Goal: Communication & Community: Ask a question

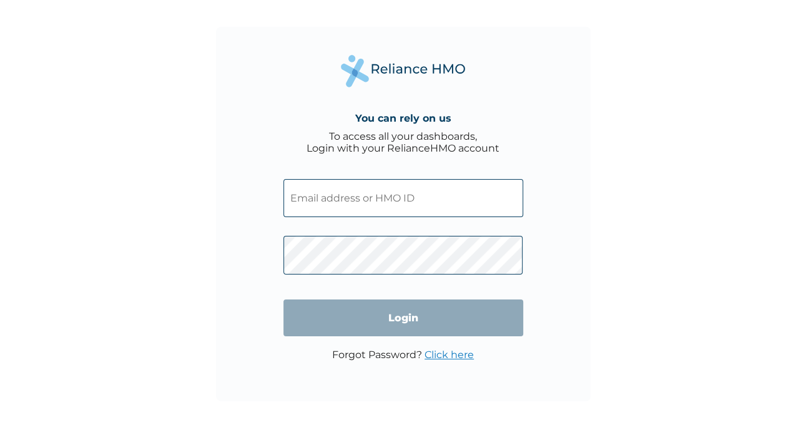
click at [464, 203] on input "text" at bounding box center [403, 198] width 240 height 38
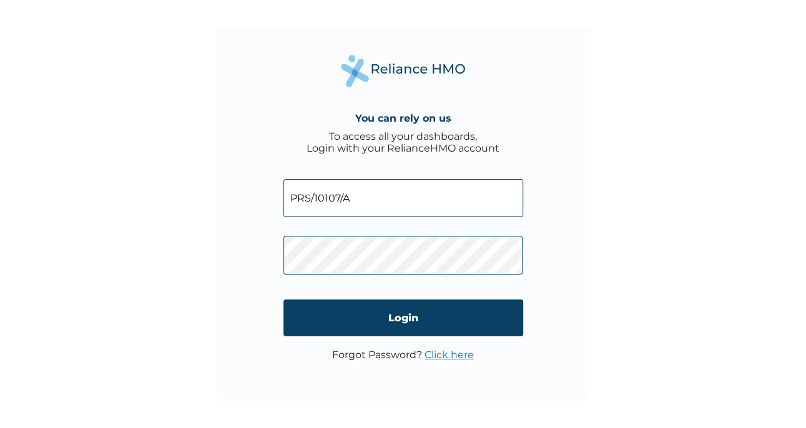
click input "Login" at bounding box center [403, 318] width 240 height 37
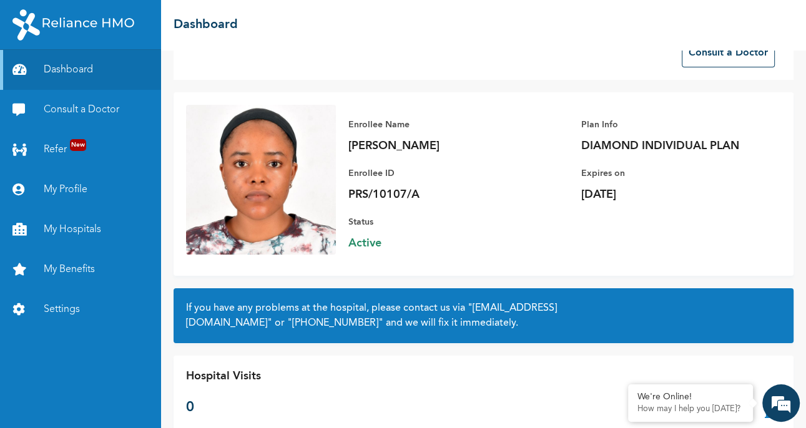
scroll to position [64, 0]
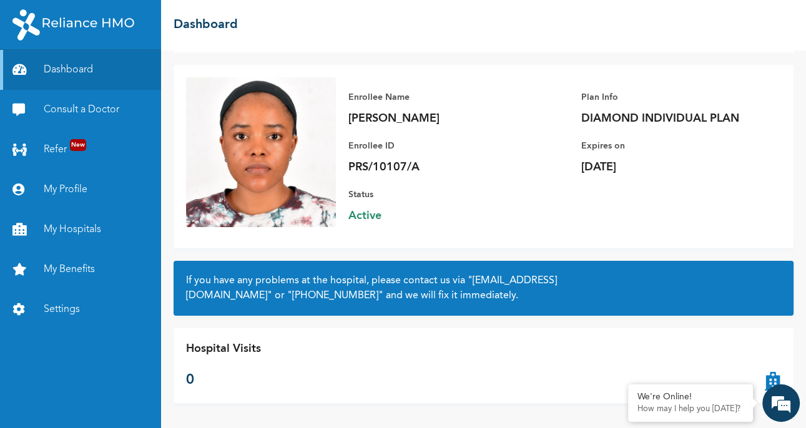
click at [776, 404] on em at bounding box center [781, 403] width 34 height 34
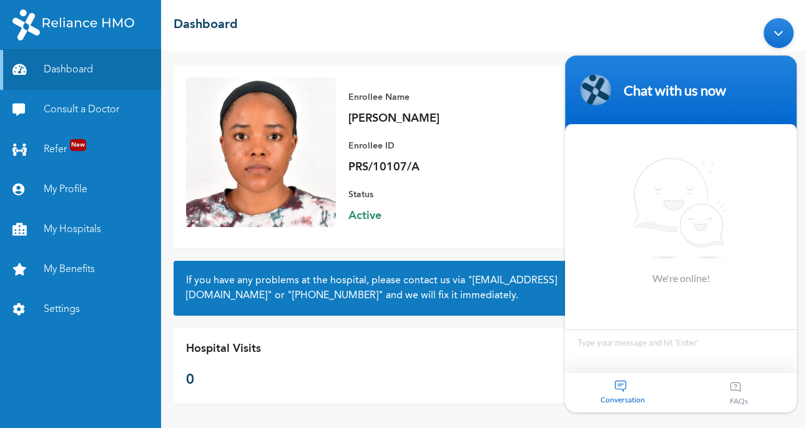
scroll to position [0, 0]
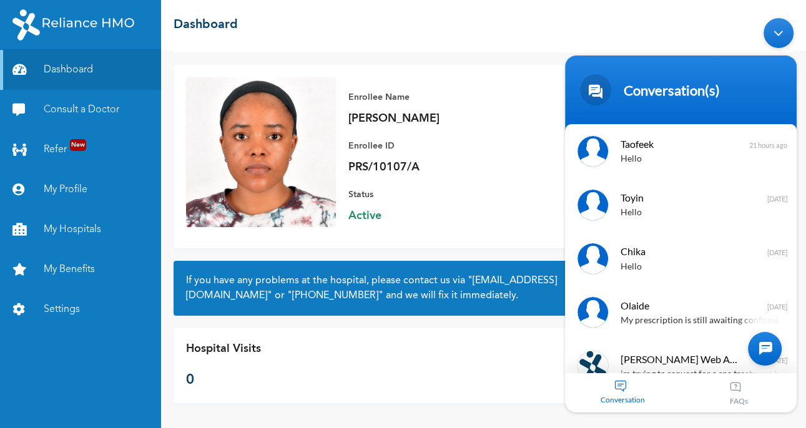
click at [67, 112] on link "Consult a Doctor" at bounding box center [80, 110] width 161 height 40
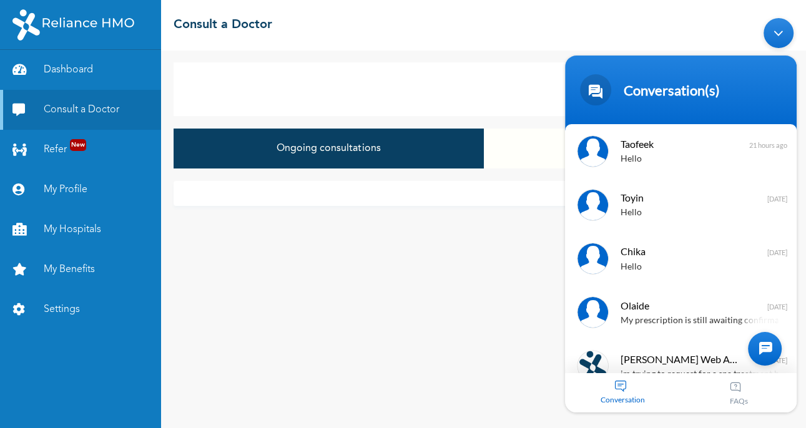
click at [783, 28] on div "Minimize live chat window" at bounding box center [778, 33] width 30 height 30
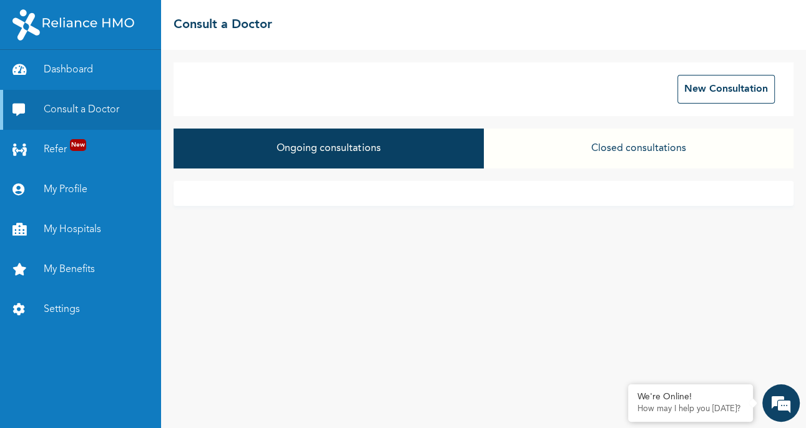
click at [703, 150] on button "Closed consultations" at bounding box center [639, 149] width 310 height 40
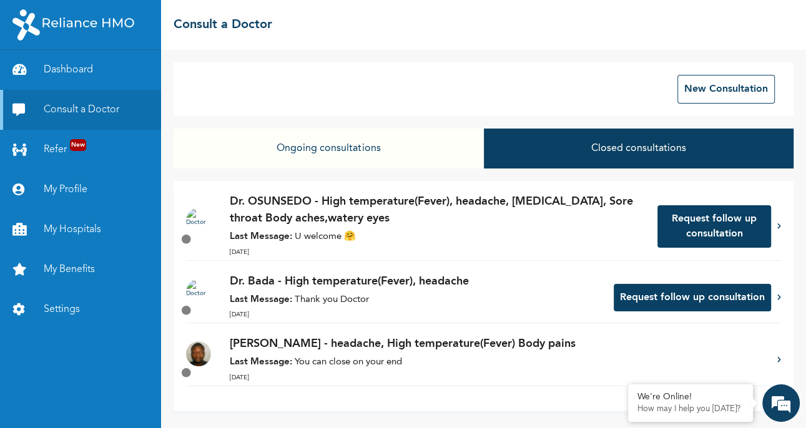
click at [782, 399] on em at bounding box center [781, 403] width 34 height 34
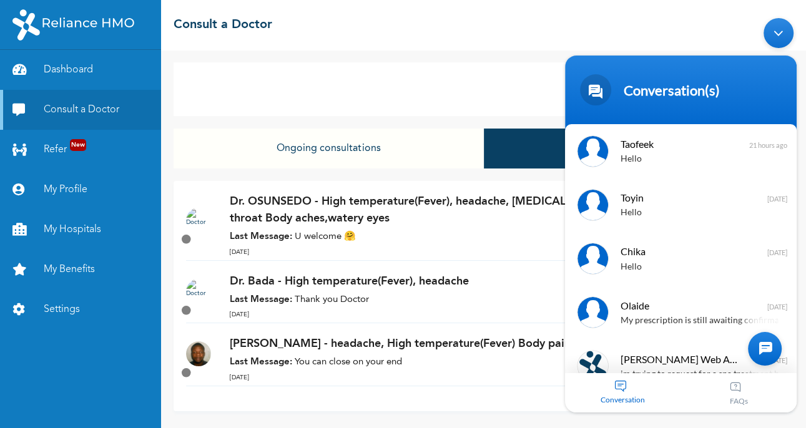
click at [765, 348] on div at bounding box center [765, 349] width 34 height 34
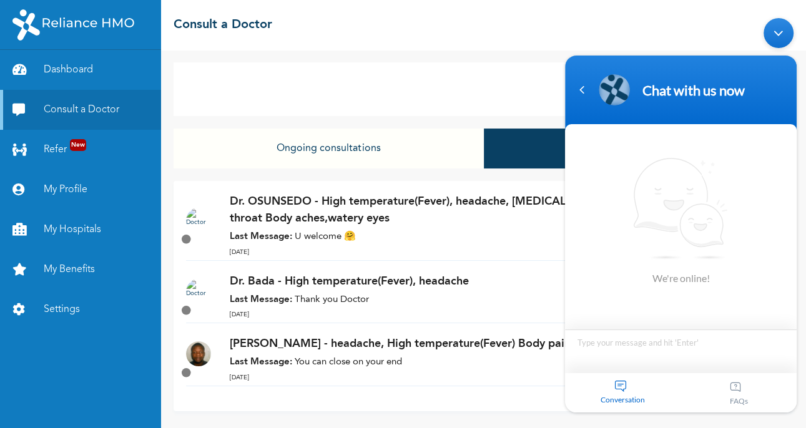
click at [653, 342] on textarea "Type your message and hit 'Enter'" at bounding box center [681, 352] width 232 height 44
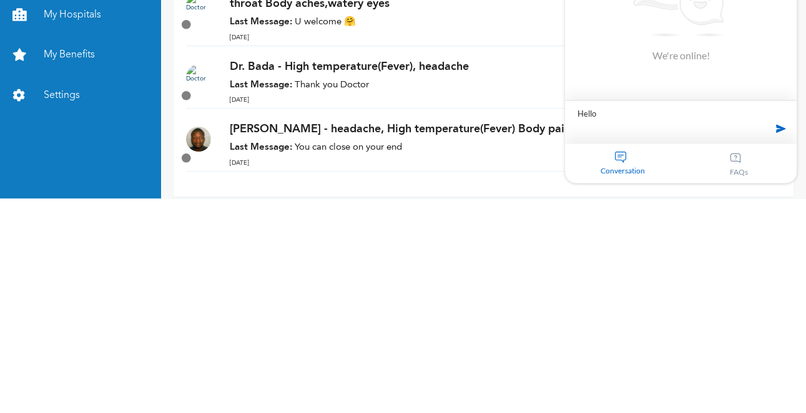
type textarea "Hello,"
click at [778, 131] on span at bounding box center [780, 128] width 19 height 19
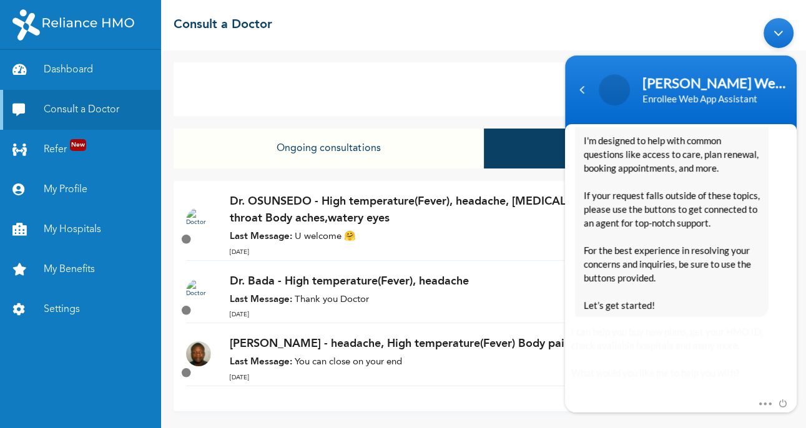
scroll to position [286, 0]
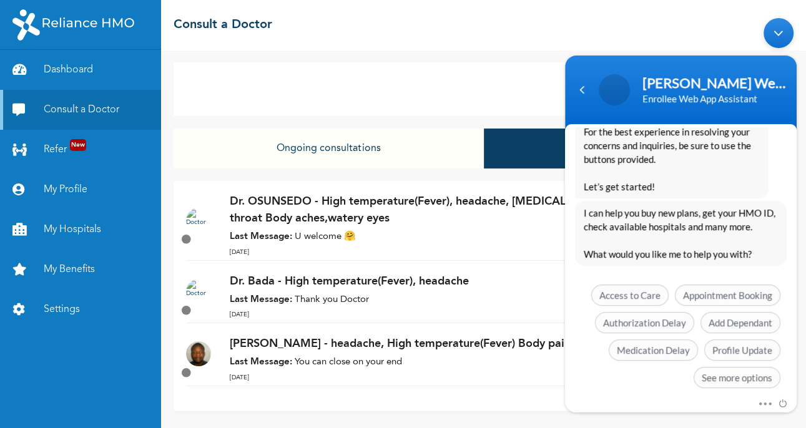
click at [761, 374] on span "See more options" at bounding box center [736, 377] width 87 height 21
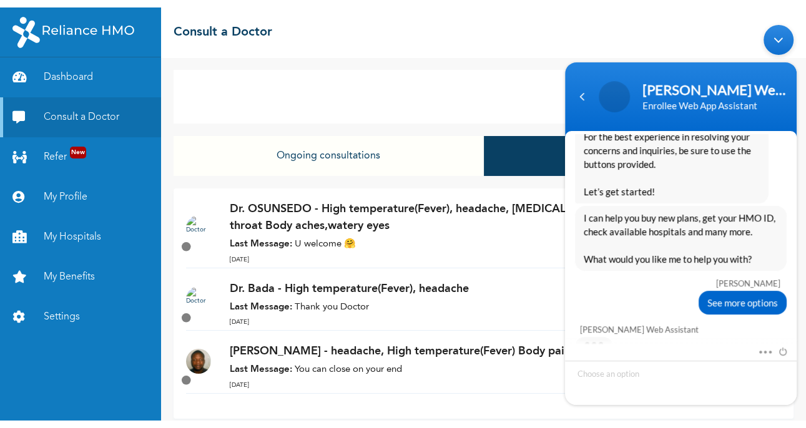
scroll to position [378, 0]
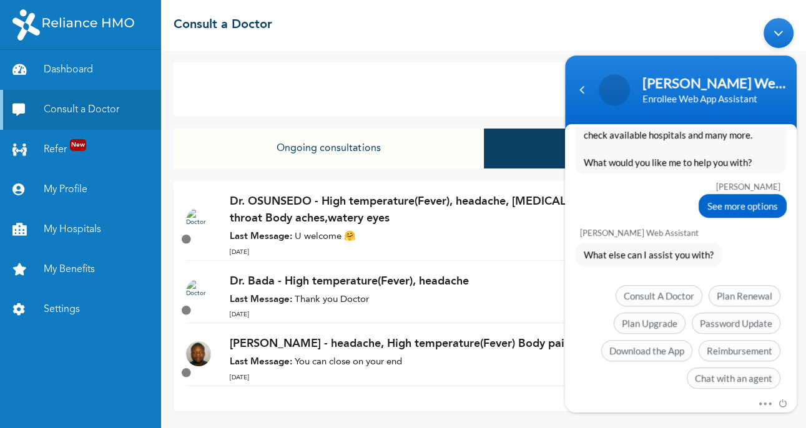
click at [764, 373] on span "Chat with an agent" at bounding box center [734, 378] width 94 height 21
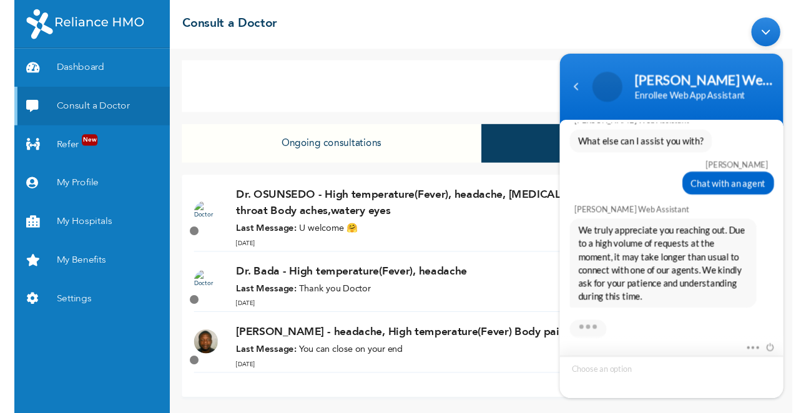
scroll to position [568, 0]
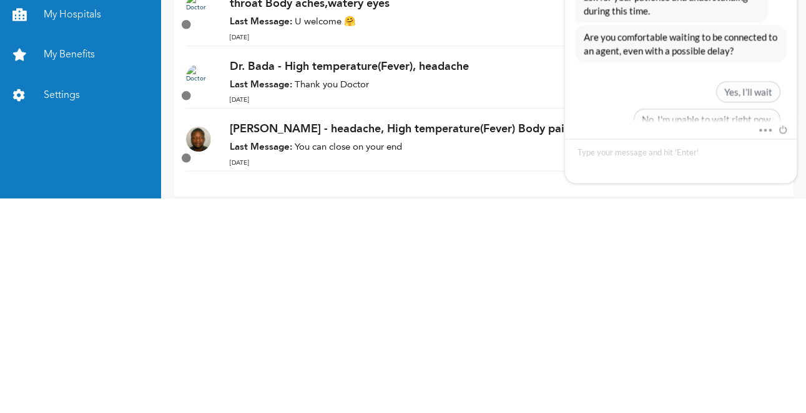
click at [753, 85] on span "Yes, I’ll wait" at bounding box center [748, 92] width 64 height 21
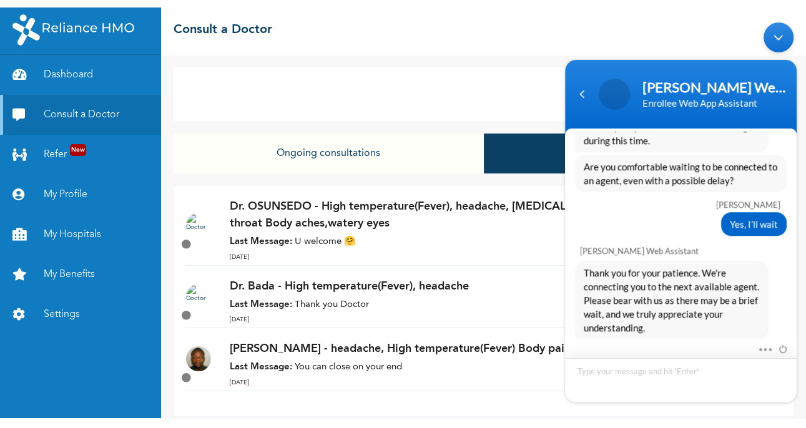
scroll to position [696, 0]
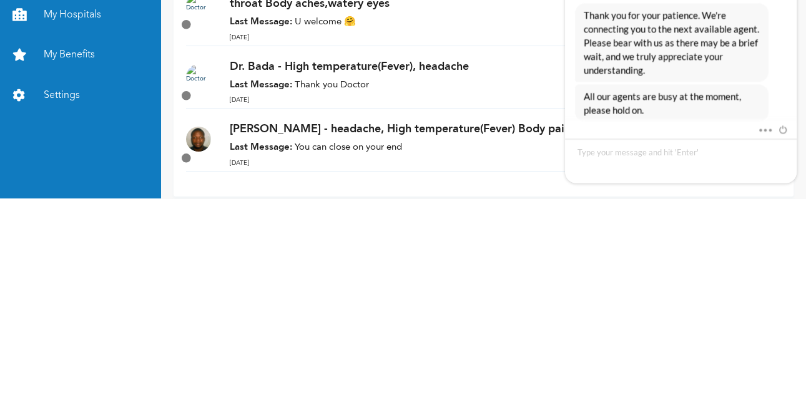
click at [508, 386] on div "Dr. Ayoola - headache, High temperature(Fever) Body pains Last Message: You can…" at bounding box center [483, 361] width 595 height 51
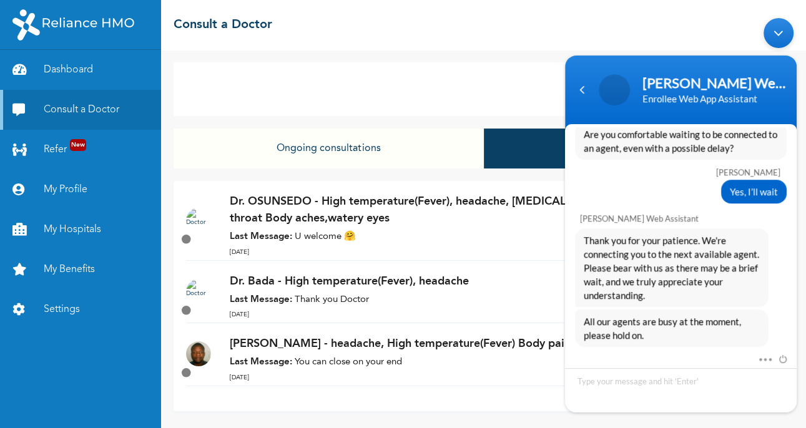
scroll to position [682, 0]
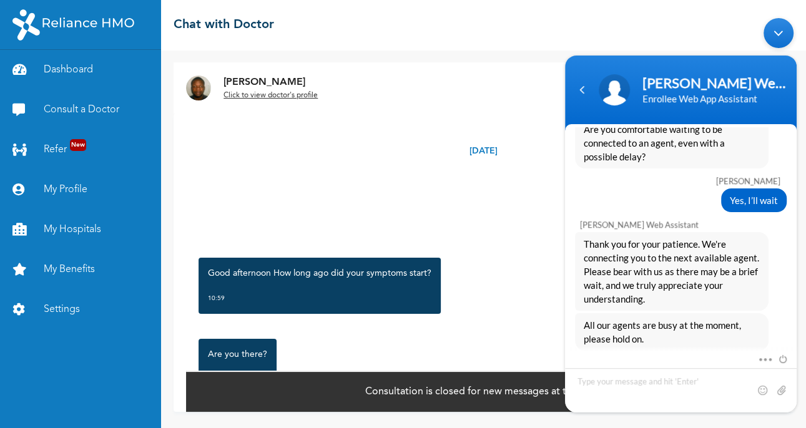
scroll to position [31, 0]
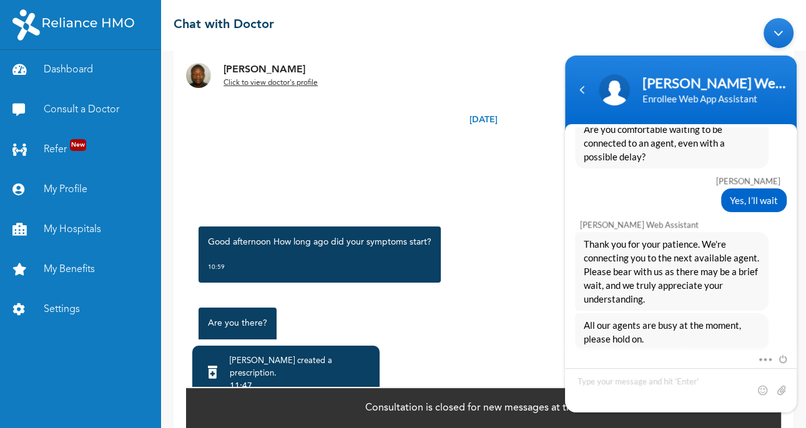
click at [102, 119] on link "Consult a Doctor" at bounding box center [80, 110] width 161 height 40
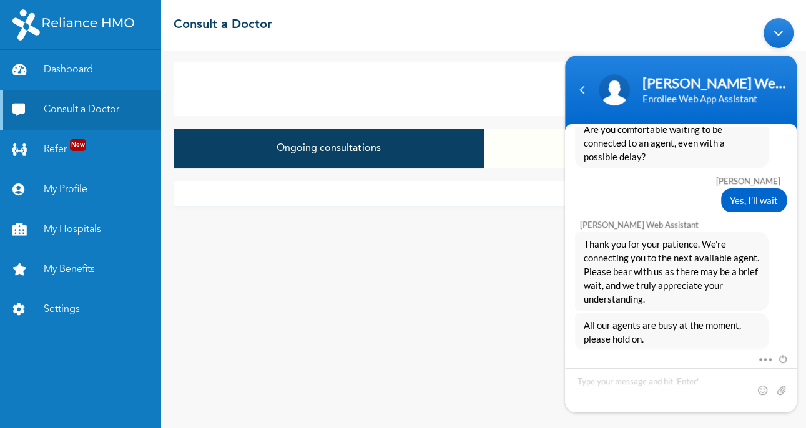
click at [527, 147] on button "Closed consultations" at bounding box center [639, 149] width 310 height 40
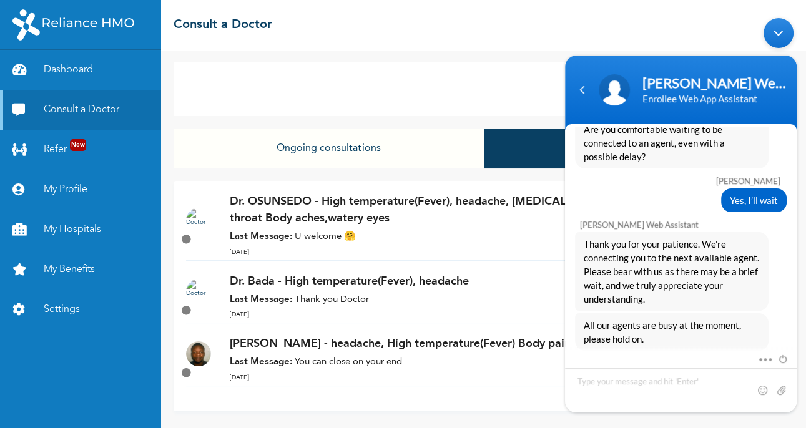
click at [71, 74] on link "Dashboard" at bounding box center [80, 70] width 161 height 40
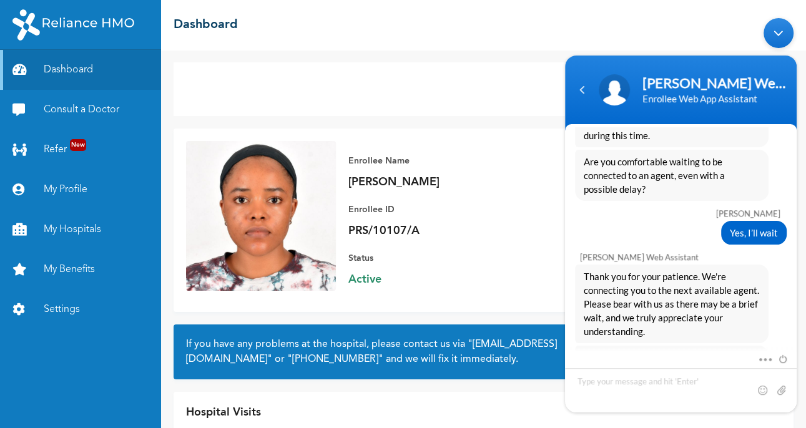
scroll to position [682, 0]
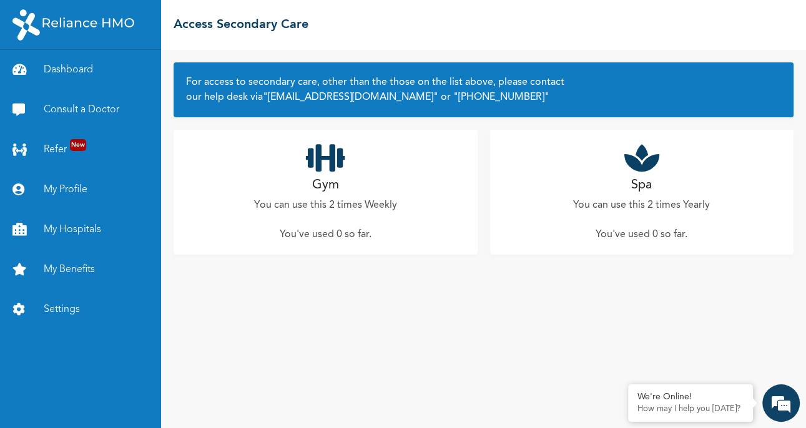
click at [784, 390] on em at bounding box center [781, 403] width 34 height 34
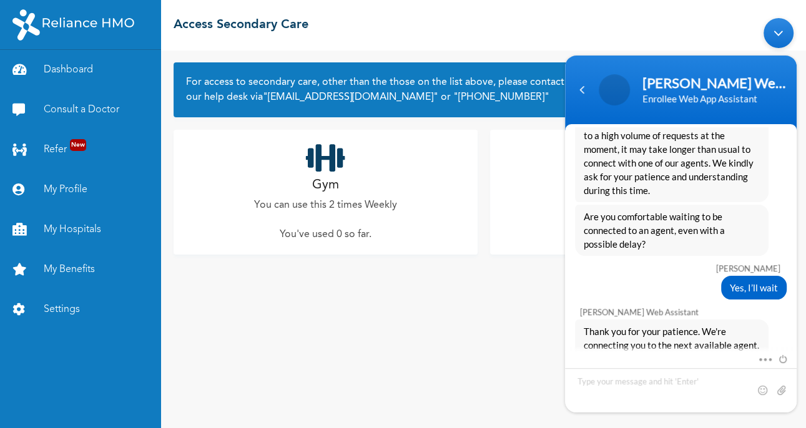
scroll to position [682, 0]
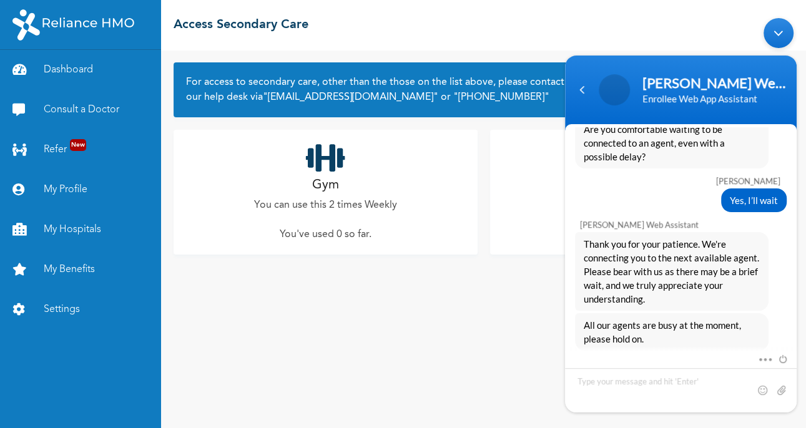
click at [781, 360] on span at bounding box center [780, 357] width 14 height 11
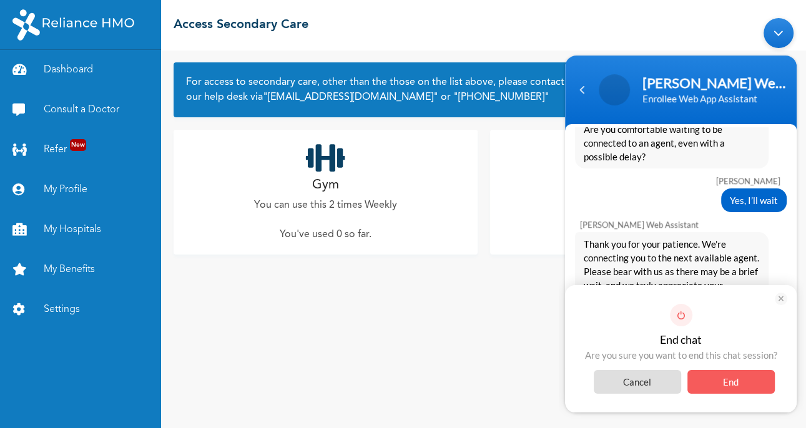
click at [750, 388] on span "End" at bounding box center [730, 382] width 87 height 24
click at [740, 381] on span "End" at bounding box center [730, 382] width 87 height 24
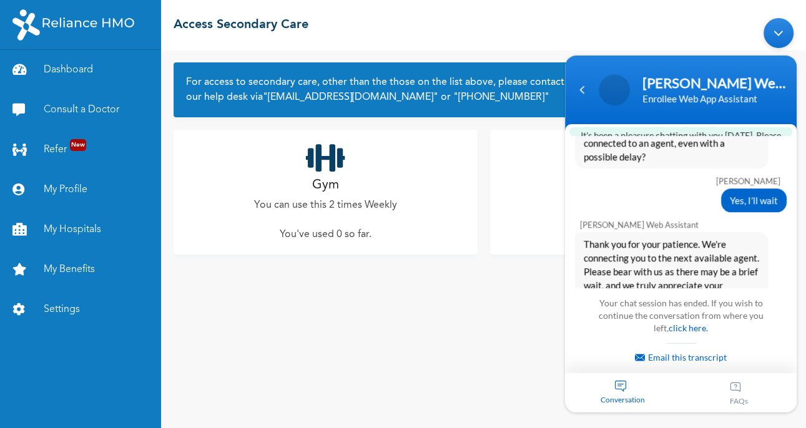
scroll to position [869, 0]
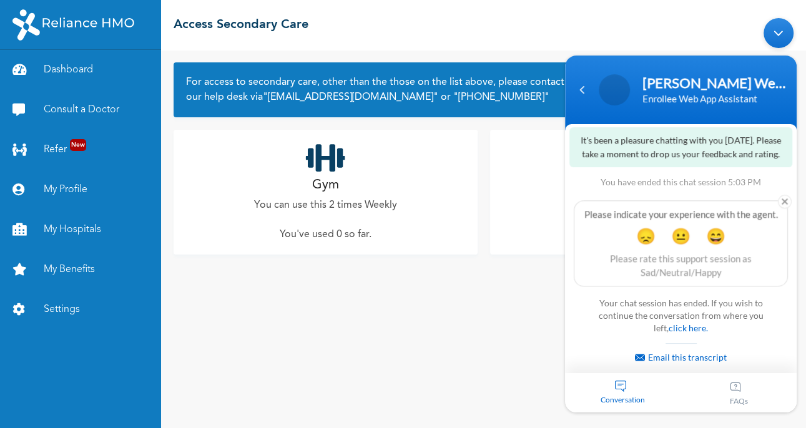
click at [783, 197] on em at bounding box center [785, 202] width 14 height 14
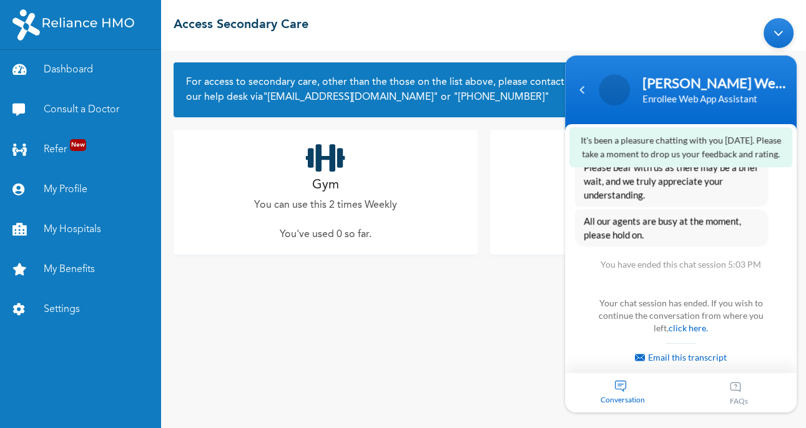
scroll to position [782, 0]
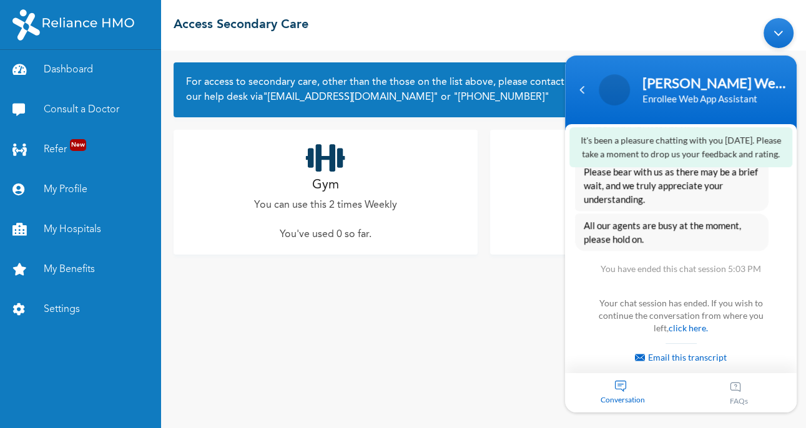
click at [581, 97] on div "Navigation go back" at bounding box center [581, 90] width 19 height 19
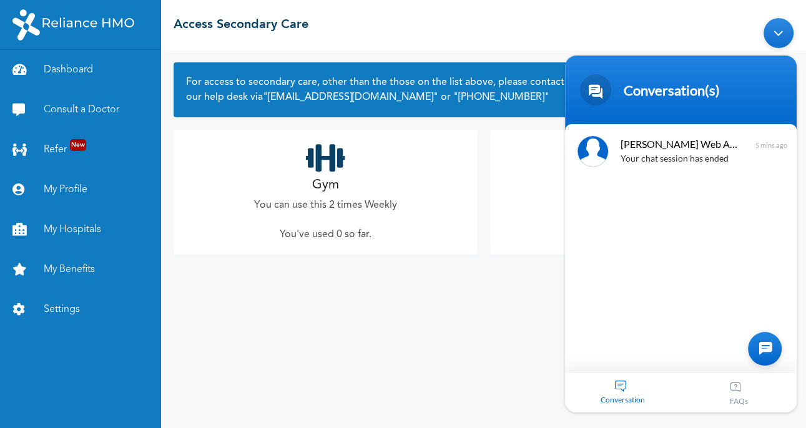
click at [776, 26] on div "Minimize live chat window" at bounding box center [778, 33] width 30 height 30
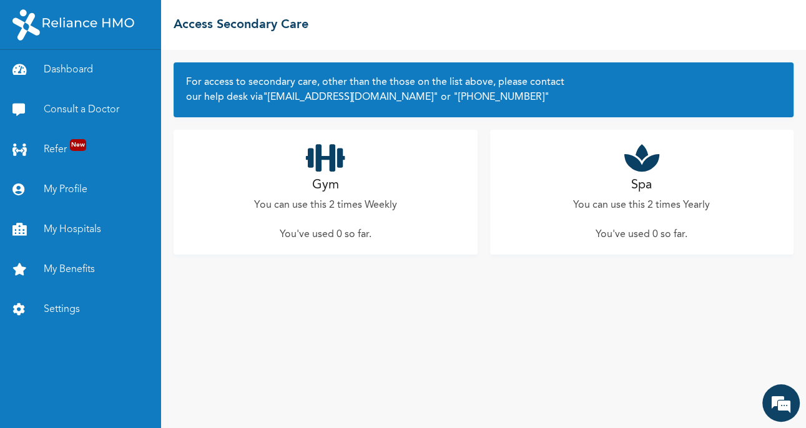
click at [87, 77] on link "Dashboard" at bounding box center [80, 70] width 161 height 40
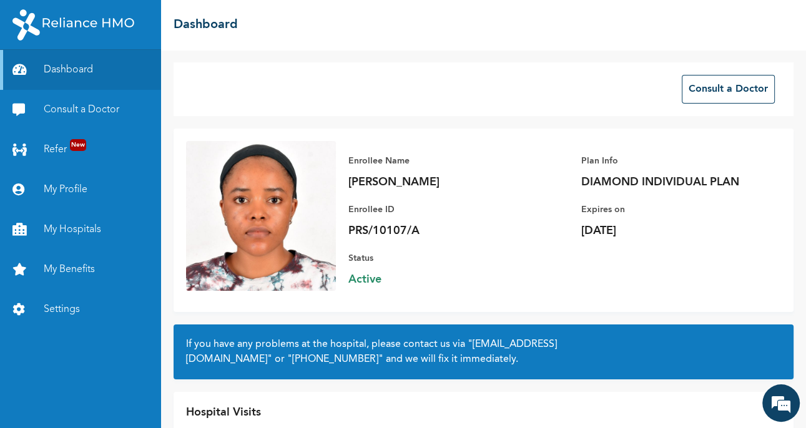
scroll to position [64, 0]
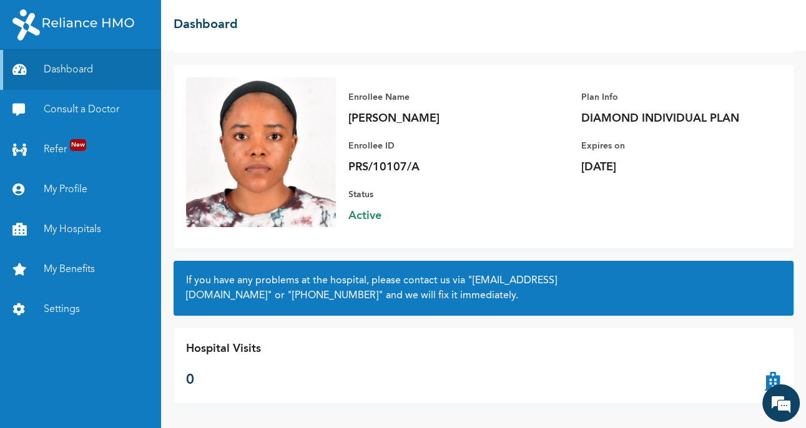
click at [777, 408] on em at bounding box center [781, 403] width 34 height 34
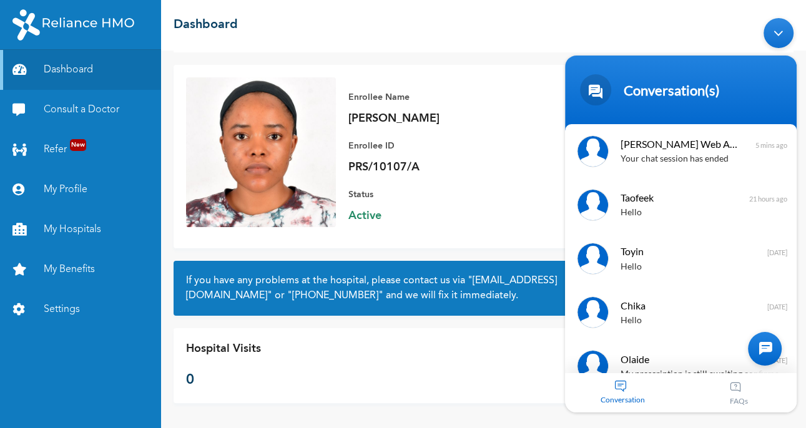
click at [758, 350] on div at bounding box center [765, 349] width 34 height 34
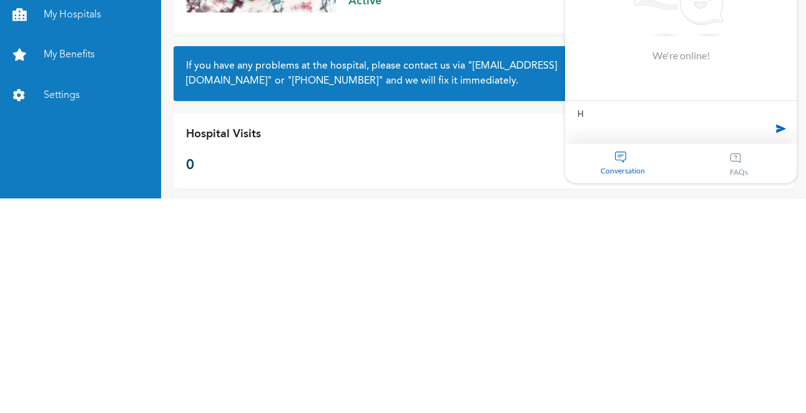
type textarea "Hi"
click at [790, 121] on textarea "Hi" at bounding box center [681, 122] width 232 height 44
click at [775, 123] on span at bounding box center [780, 128] width 19 height 19
click at [492, 346] on div "Hospital Visits 0" at bounding box center [484, 365] width 620 height 75
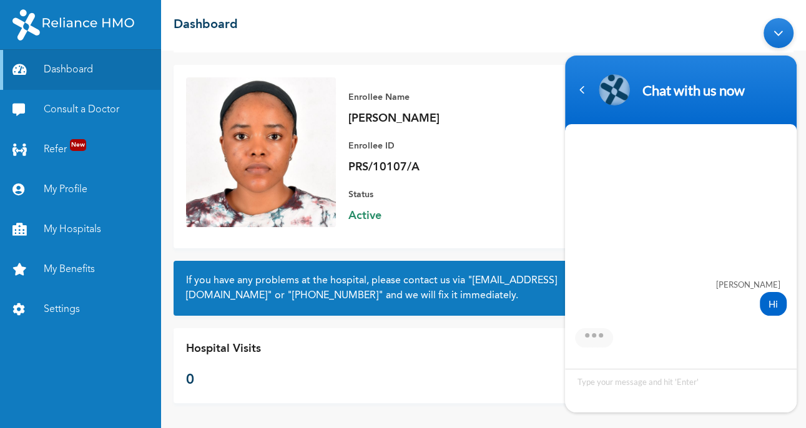
click at [582, 91] on div "Navigation go back" at bounding box center [581, 90] width 19 height 19
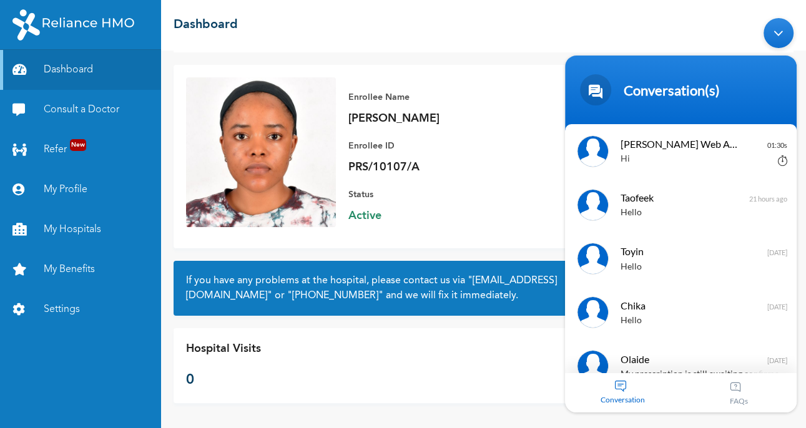
click at [781, 39] on div "Minimize live chat window" at bounding box center [778, 33] width 30 height 30
